Goal: Task Accomplishment & Management: Use online tool/utility

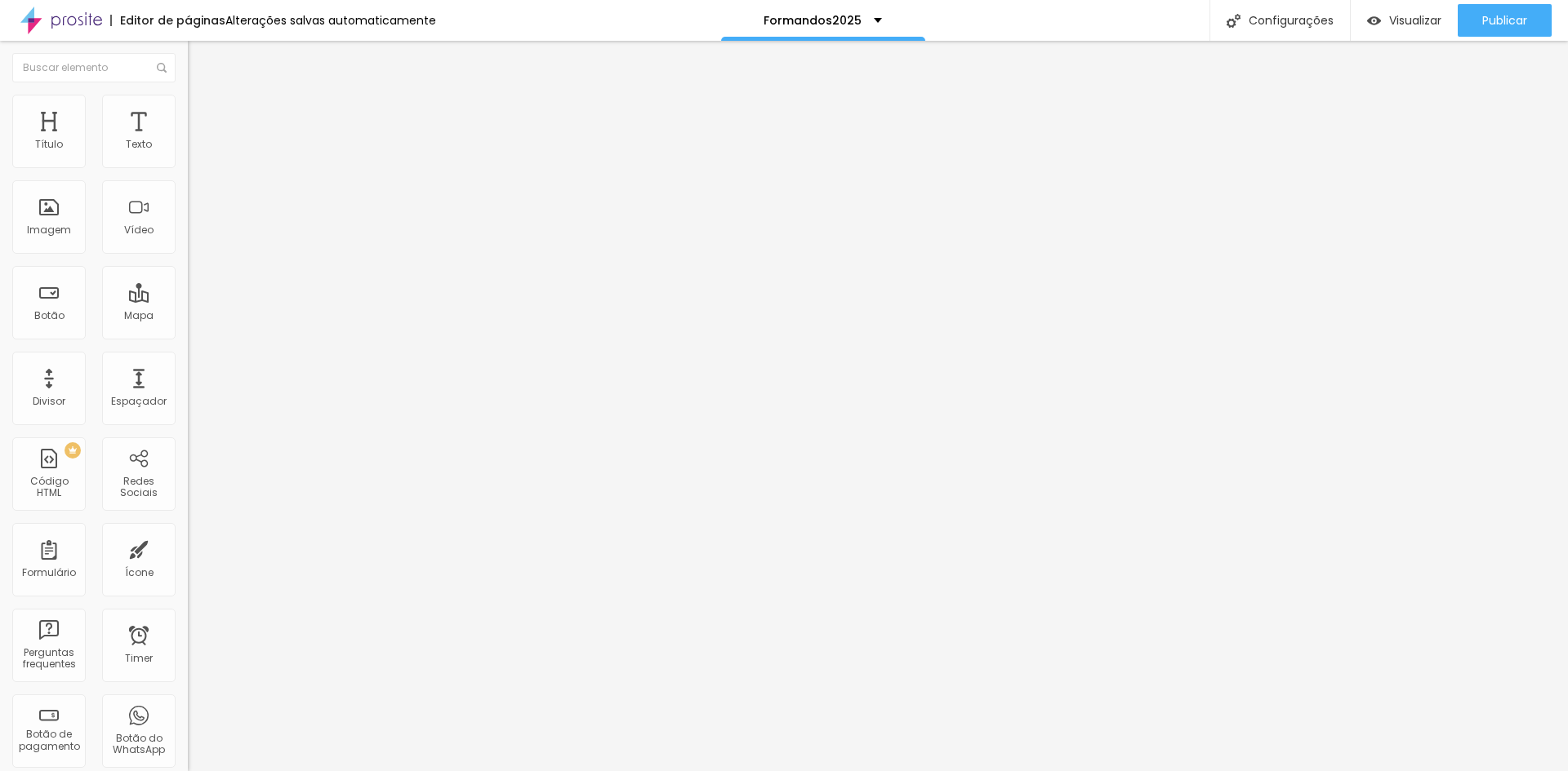
click at [188, 141] on span "Trocar imagem" at bounding box center [232, 133] width 89 height 14
click at [354, 771] on div at bounding box center [784, 781] width 1568 height 0
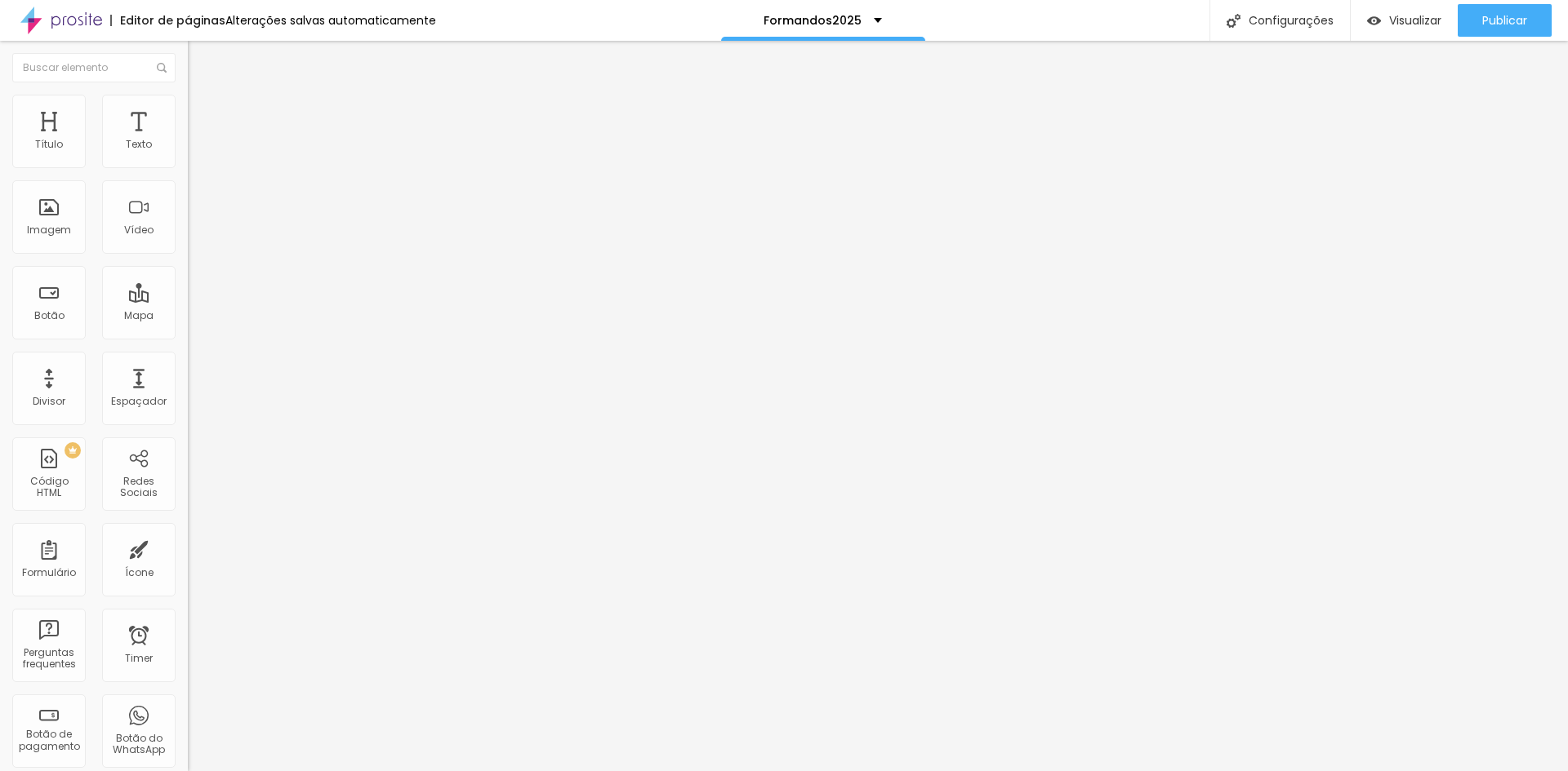
scroll to position [0, 0]
